Goal: Task Accomplishment & Management: Manage account settings

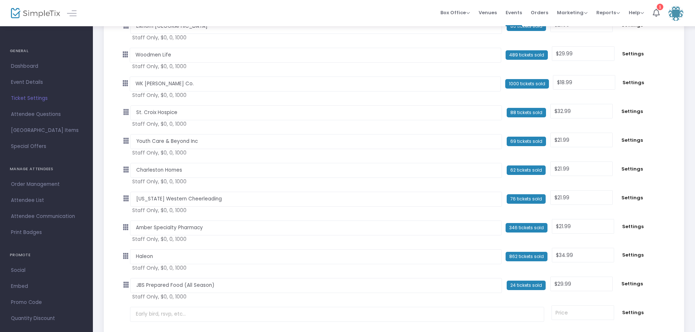
scroll to position [3418, 0]
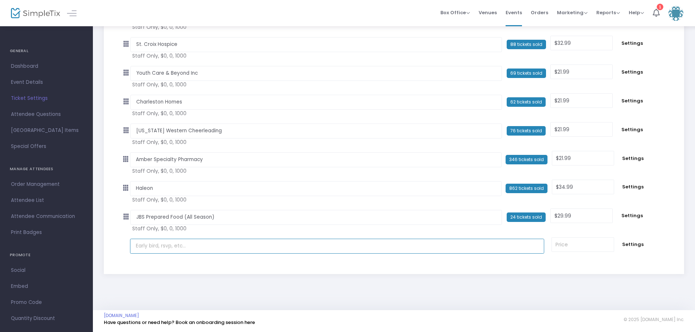
click at [162, 249] on input "text" at bounding box center [337, 246] width 415 height 15
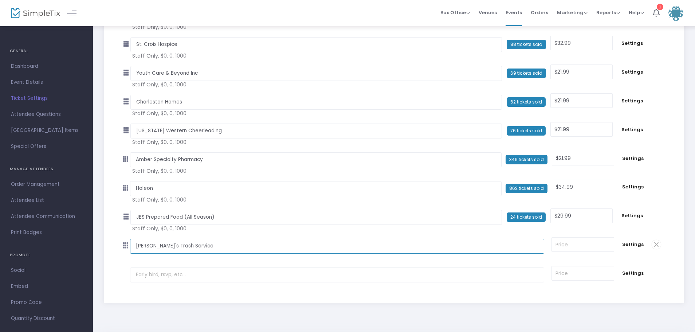
type input "Abe's Trash Service"
click at [603, 243] on input at bounding box center [583, 245] width 62 height 14
type input "32.99"
click at [630, 243] on span "Settings" at bounding box center [633, 244] width 23 height 7
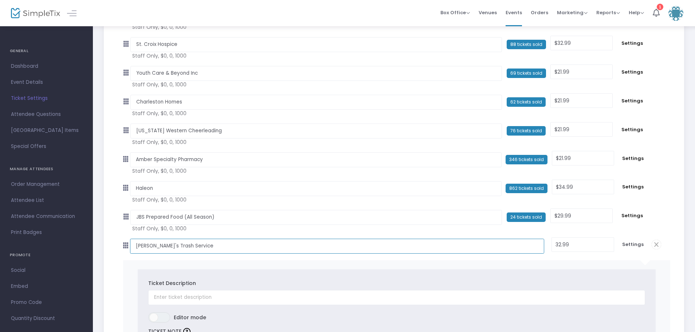
drag, startPoint x: 192, startPoint y: 248, endPoint x: 136, endPoint y: 240, distance: 56.2
click at [136, 240] on input "Abe's Trash Service" at bounding box center [337, 246] width 415 height 15
click at [169, 299] on input "text" at bounding box center [396, 297] width 497 height 15
paste input "Abe's Trash Service"
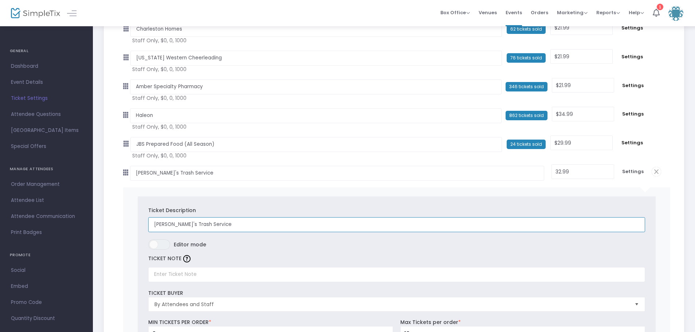
scroll to position [3528, 0]
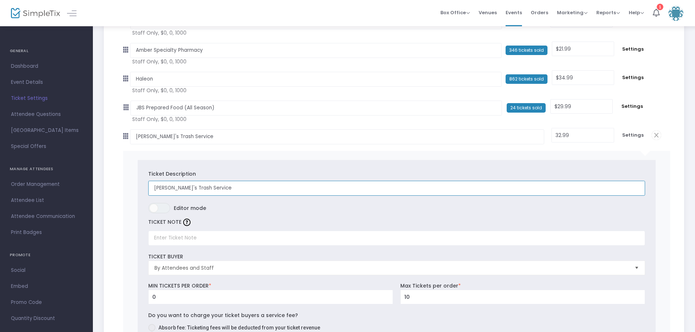
type input "Abe's Trash Service"
click at [200, 238] on input "text" at bounding box center [396, 238] width 497 height 15
type input "Valid only on Sunday, September 28, 2025"
click at [207, 272] on span "By Attendees and Staff" at bounding box center [392, 268] width 480 height 14
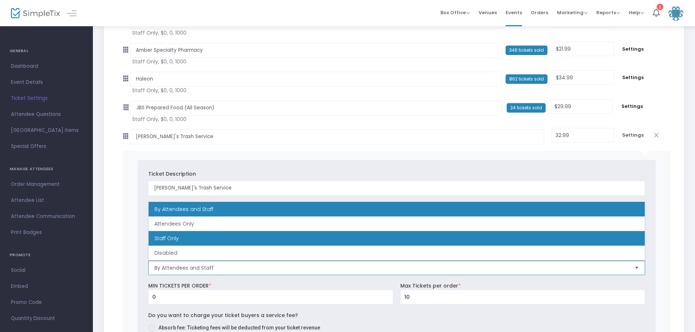
click at [175, 238] on span "Staff Only" at bounding box center [166, 238] width 24 height 7
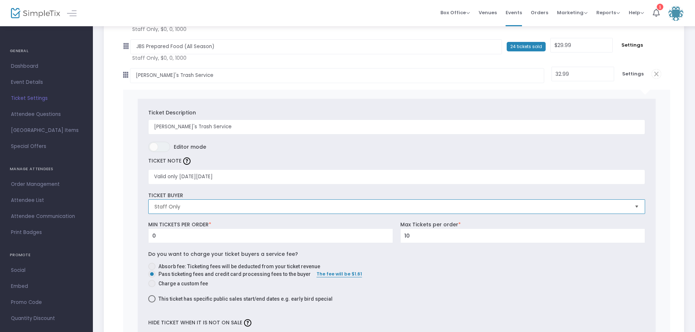
scroll to position [3600, 0]
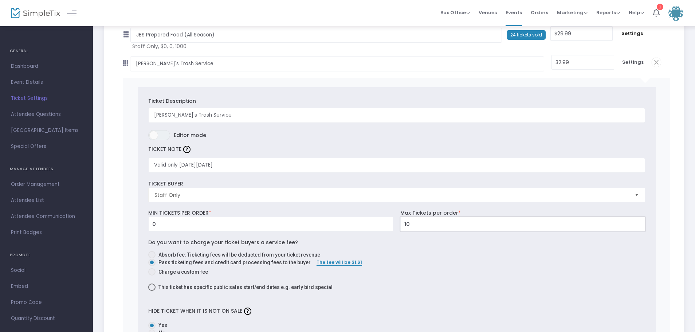
click at [414, 221] on input "10" at bounding box center [523, 224] width 244 height 14
type input "1000"
click at [152, 255] on span at bounding box center [151, 254] width 7 height 7
click at [152, 258] on input "Absorb fee: Ticketing fees will be deducted from your ticket revenue" at bounding box center [152, 258] width 0 height 0
radio input "true"
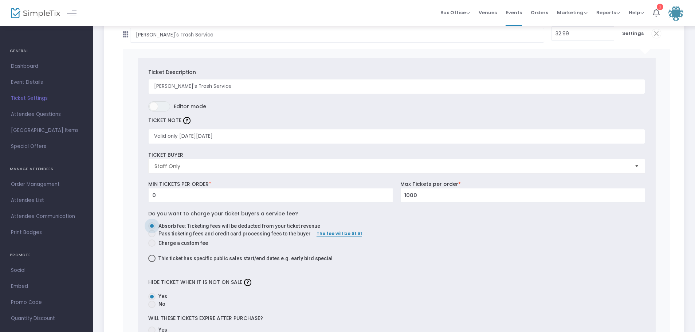
scroll to position [3673, 0]
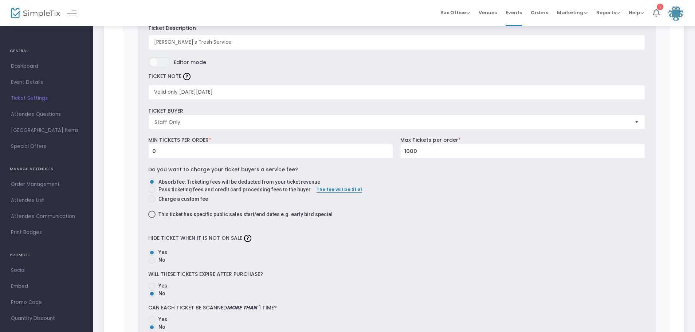
click at [150, 284] on span at bounding box center [151, 285] width 7 height 7
click at [152, 290] on input "Yes" at bounding box center [152, 290] width 0 height 0
radio input "true"
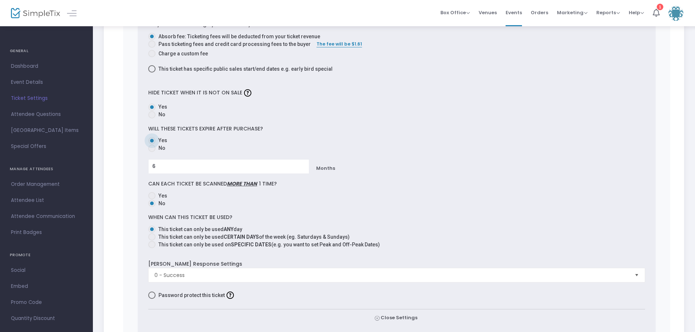
scroll to position [3819, 0]
click at [151, 243] on span at bounding box center [151, 243] width 7 height 7
click at [152, 248] on input "This ticket can only be used on SPECIFIC DATES (e.g. you want to set Peak and O…" at bounding box center [152, 248] width 0 height 0
radio input "true"
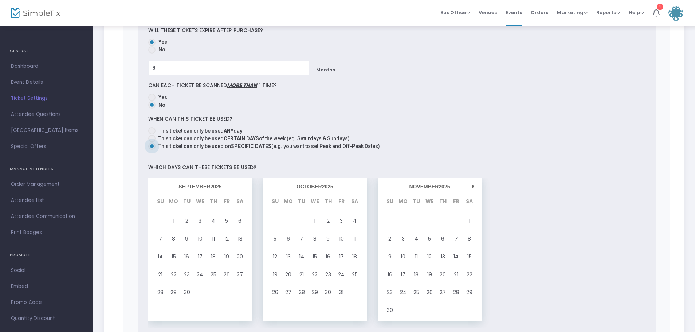
scroll to position [3928, 0]
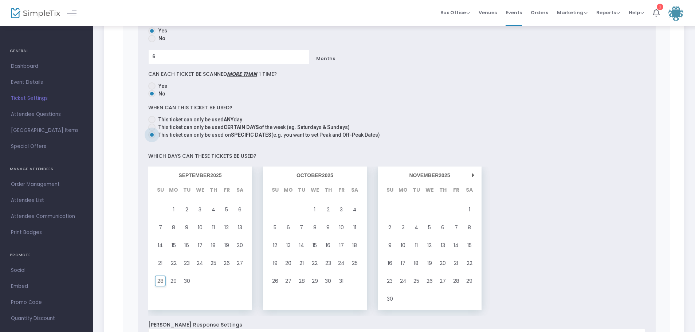
click at [162, 280] on span "28" at bounding box center [160, 281] width 6 height 10
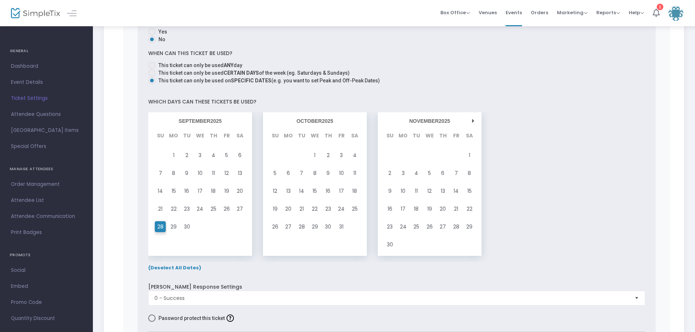
scroll to position [4001, 0]
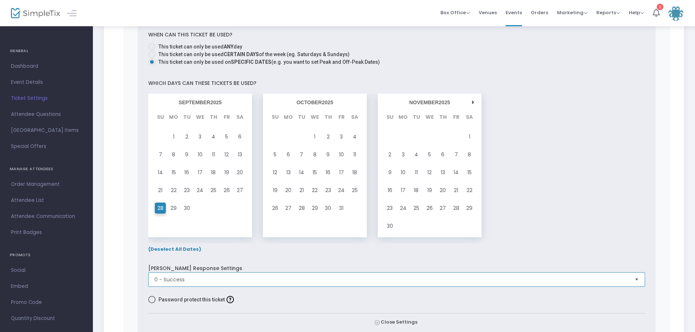
click at [166, 279] on span "0 - Success" at bounding box center [391, 279] width 474 height 7
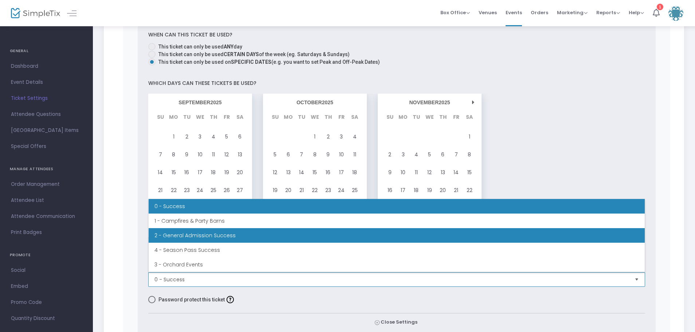
click at [186, 237] on li "2 - General Admission Success" at bounding box center [397, 235] width 496 height 15
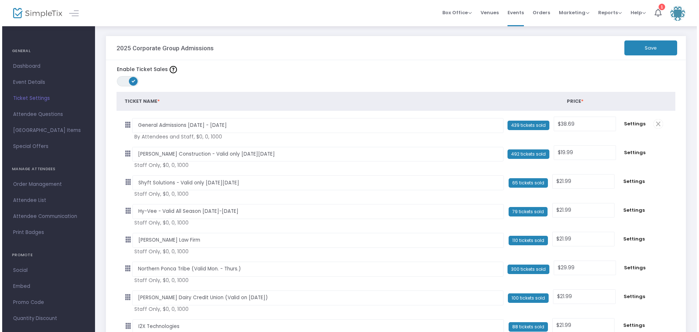
scroll to position [0, 0]
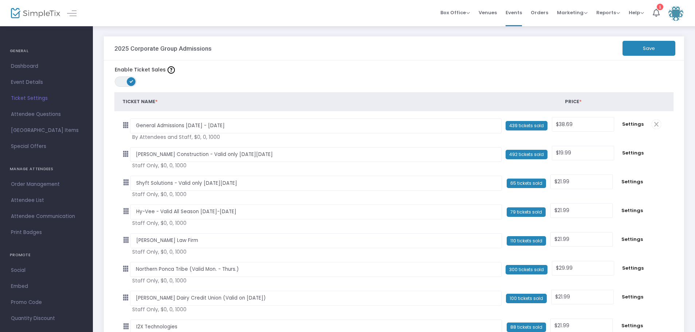
click at [643, 47] on button "Save" at bounding box center [649, 48] width 53 height 15
click at [28, 199] on span "Attendee List" at bounding box center [46, 200] width 71 height 9
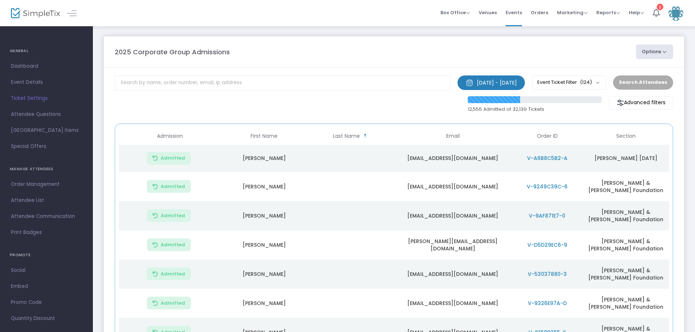
click at [663, 51] on button "Options" at bounding box center [654, 51] width 37 height 15
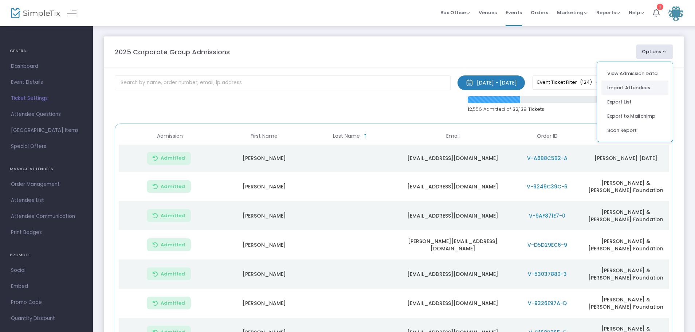
click at [627, 86] on li "Import Attendees" at bounding box center [634, 88] width 67 height 14
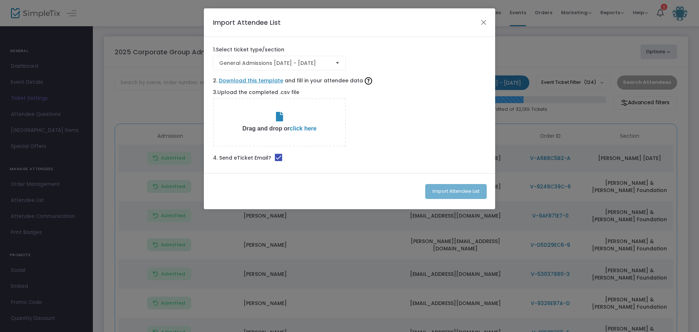
click at [338, 67] on span "Select" at bounding box center [338, 63] width 12 height 12
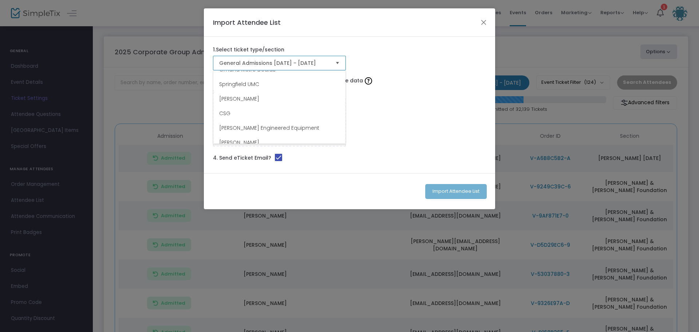
scroll to position [182, 0]
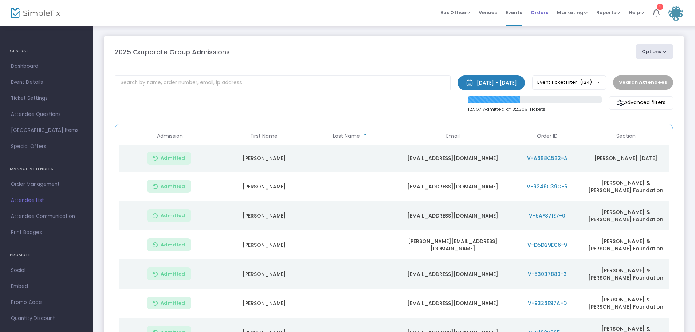
click at [542, 12] on span "Orders" at bounding box center [539, 12] width 17 height 19
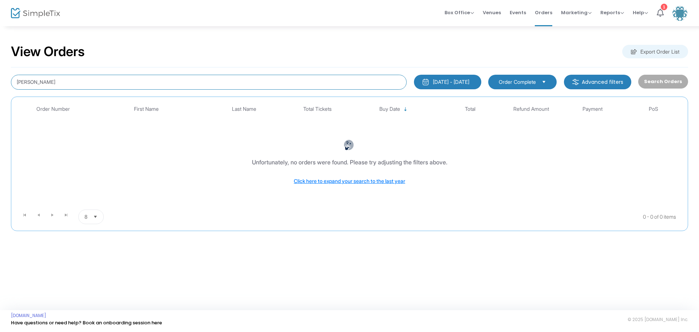
drag, startPoint x: 64, startPoint y: 85, endPoint x: -155, endPoint y: 60, distance: 221.1
click at [0, 60] on html "Processing... please wait Box Office Sell Tickets Bookings Sell Season Pass Ven…" at bounding box center [349, 166] width 699 height 332
type input "h"
type input "[PERSON_NAME]"
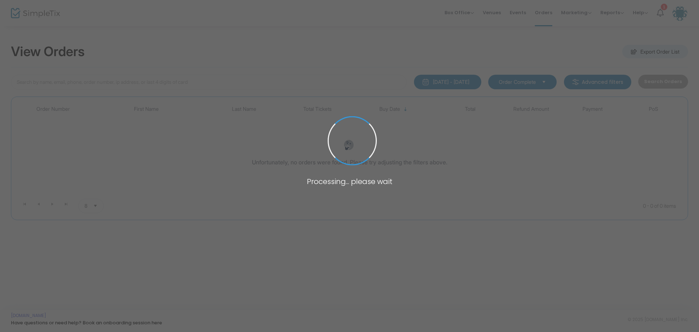
type input "[PERSON_NAME]"
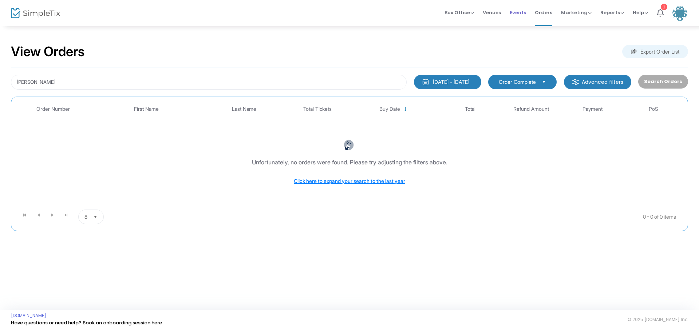
click at [522, 12] on span "Events" at bounding box center [518, 12] width 16 height 19
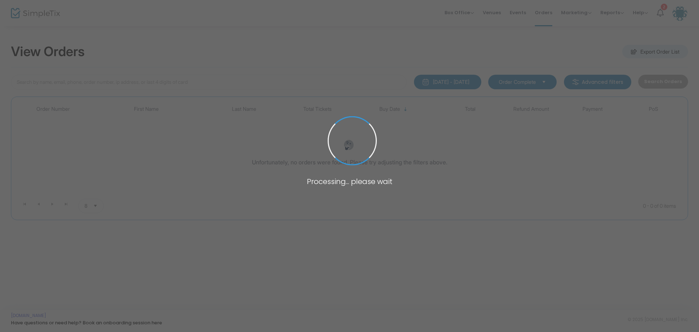
type input "[PERSON_NAME]"
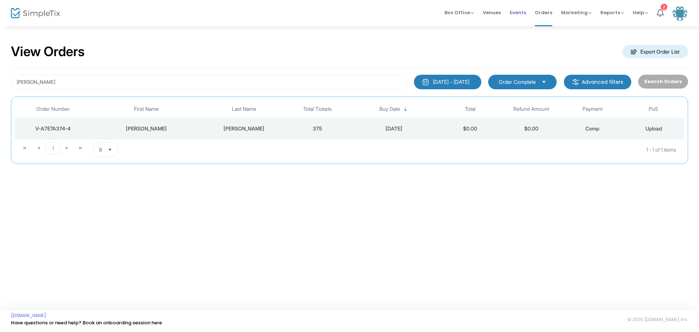
click at [521, 11] on span "Events" at bounding box center [518, 12] width 16 height 19
